Goal: Navigation & Orientation: Find specific page/section

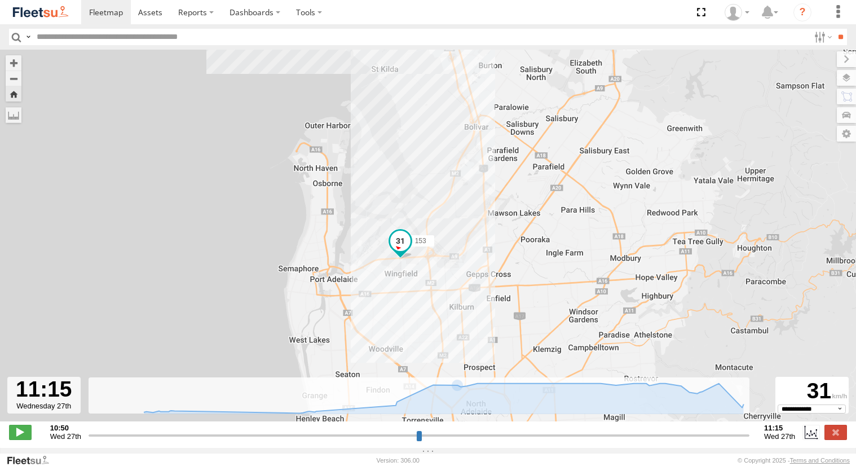
select select "**********"
click at [115, 20] on link at bounding box center [106, 12] width 50 height 24
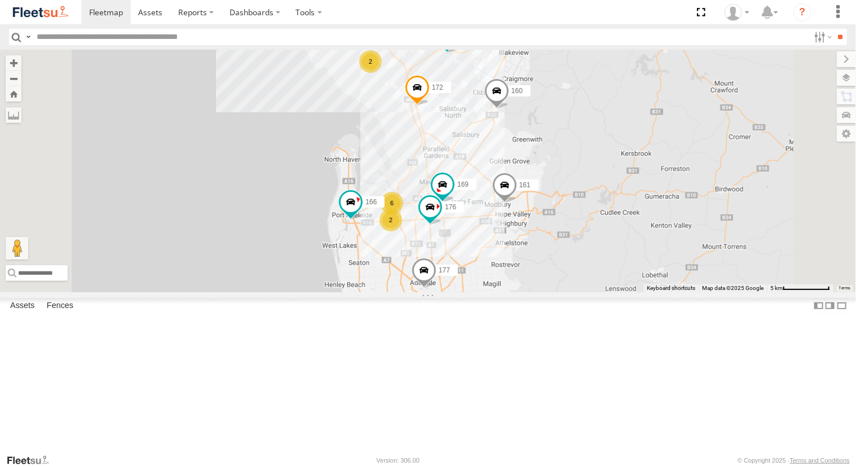
click at [0, 0] on div "Powerscaper" at bounding box center [0, 0] width 0 height 0
